Goal: Information Seeking & Learning: Find specific fact

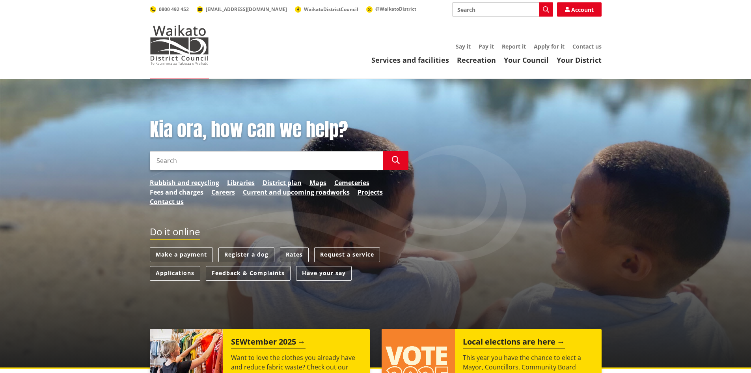
click at [185, 190] on link "Fees and charges" at bounding box center [177, 191] width 54 height 9
click at [171, 159] on input "Search" at bounding box center [267, 160] width 234 height 19
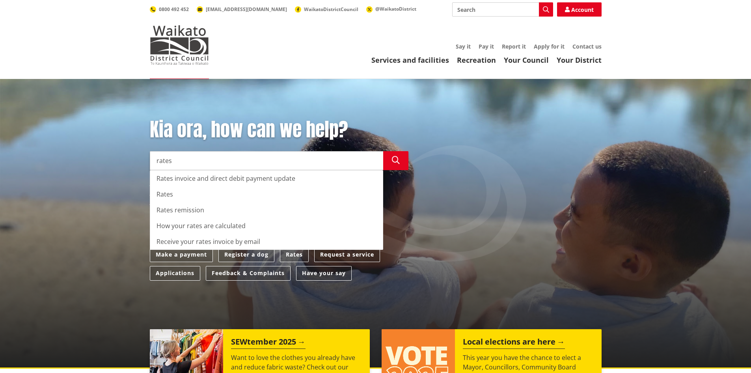
type input "rates"
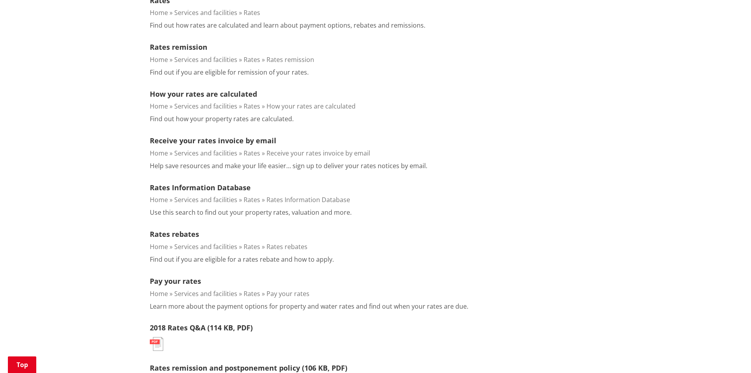
scroll to position [316, 0]
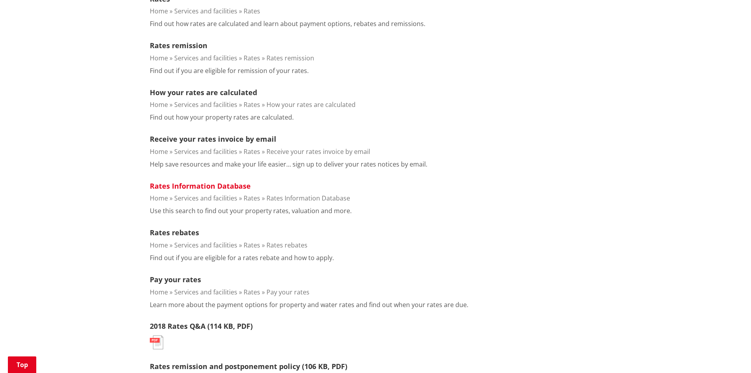
click at [212, 185] on link "Rates Information Database" at bounding box center [200, 185] width 101 height 9
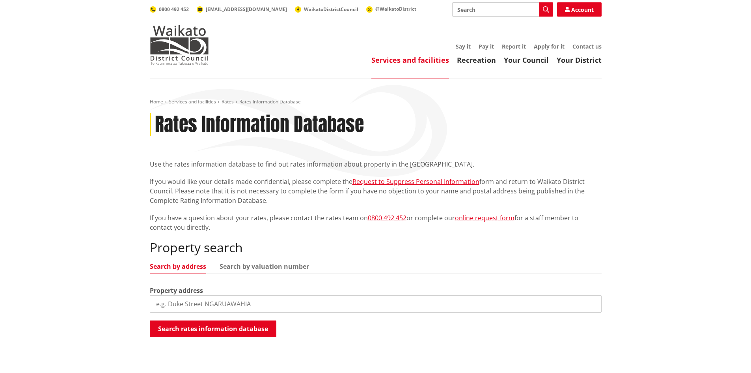
click at [168, 303] on input "search" at bounding box center [376, 303] width 452 height 17
click at [200, 328] on button "Search rates information database" at bounding box center [213, 328] width 127 height 17
drag, startPoint x: 164, startPoint y: 303, endPoint x: 136, endPoint y: 304, distance: 28.4
click at [136, 304] on div "Home Services and facilities Rates Rates Information Database Rates Information…" at bounding box center [375, 237] width 751 height 317
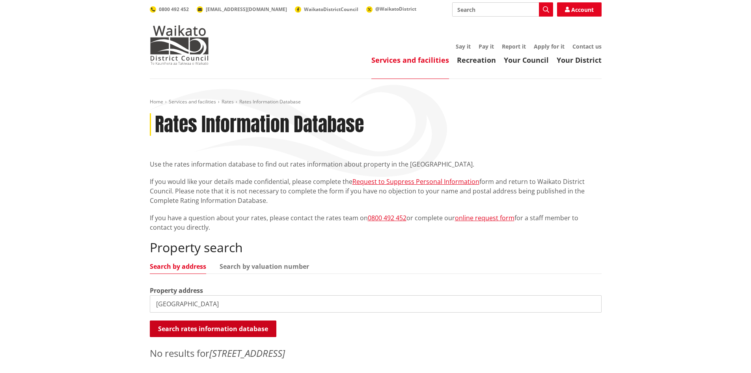
click at [215, 326] on button "Search rates information database" at bounding box center [213, 328] width 127 height 17
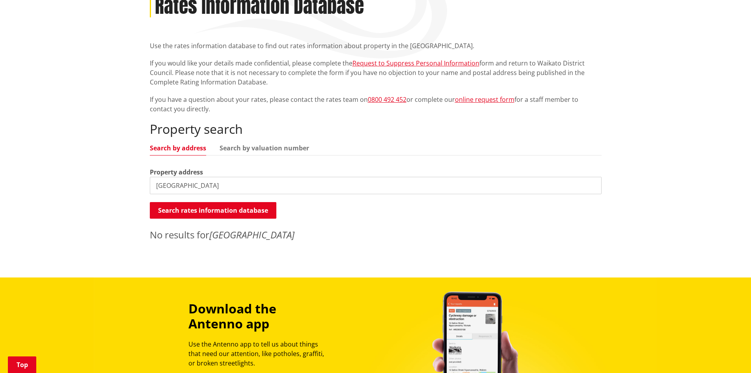
scroll to position [79, 0]
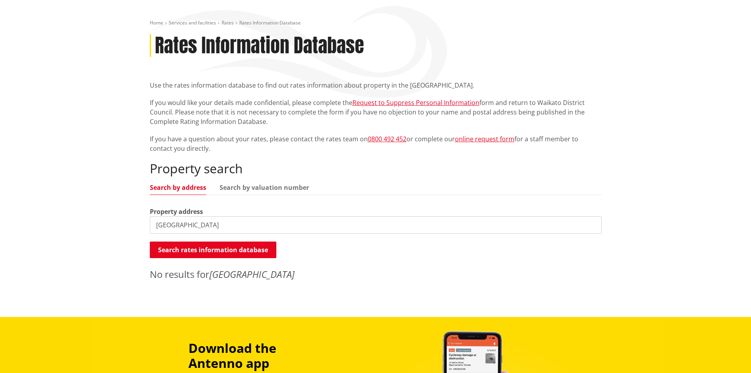
drag, startPoint x: 157, startPoint y: 224, endPoint x: 177, endPoint y: 226, distance: 20.2
click at [158, 224] on input "vernall street" at bounding box center [376, 224] width 452 height 17
click at [208, 221] on input "44 vernall street" at bounding box center [376, 224] width 452 height 17
type input "44 vernall street, nawton"
click at [238, 247] on button "Search rates information database" at bounding box center [213, 249] width 127 height 17
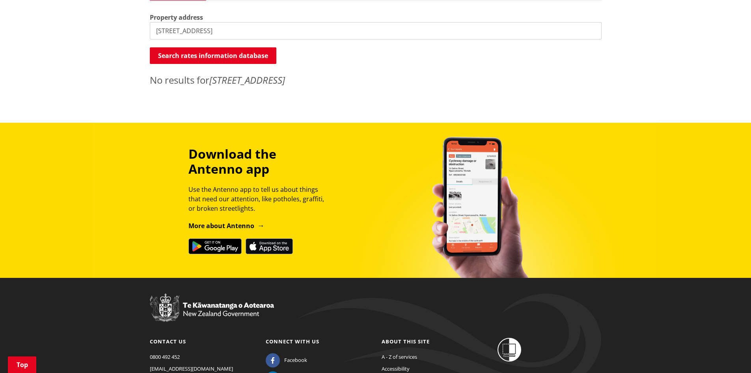
scroll to position [276, 0]
